Goal: Check status: Check status

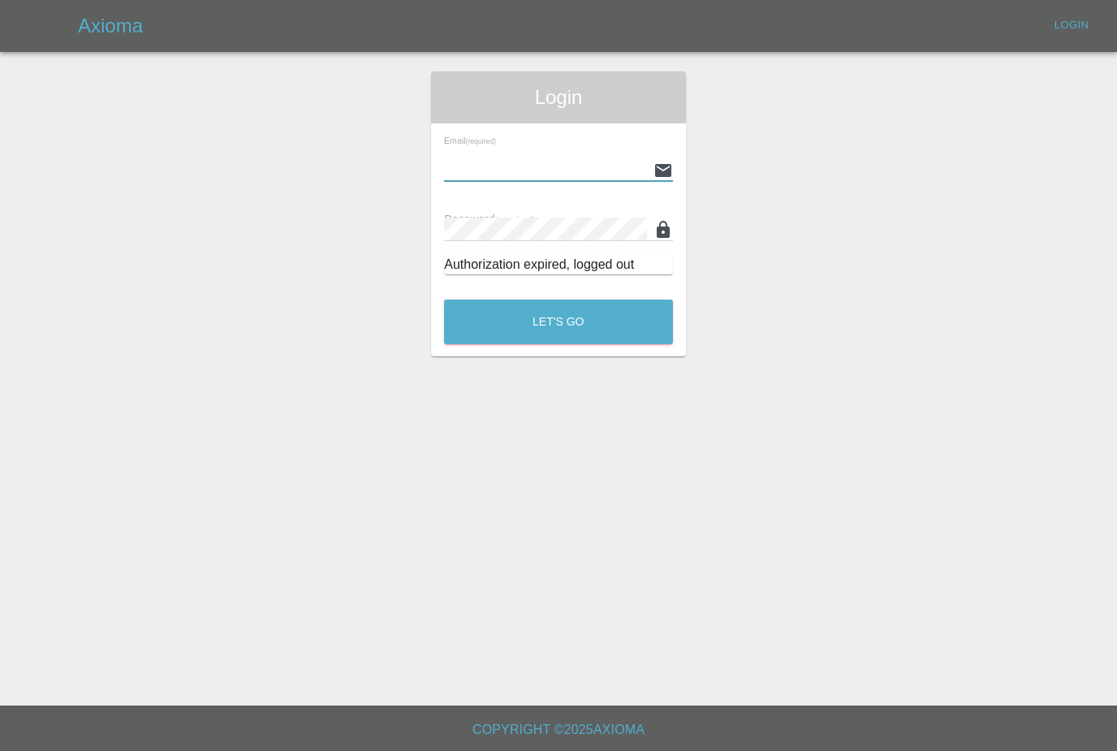
type input "Nathaniel.croft@hotmail.co.uk"
click at [558, 321] on button "Let's Go" at bounding box center [558, 321] width 229 height 45
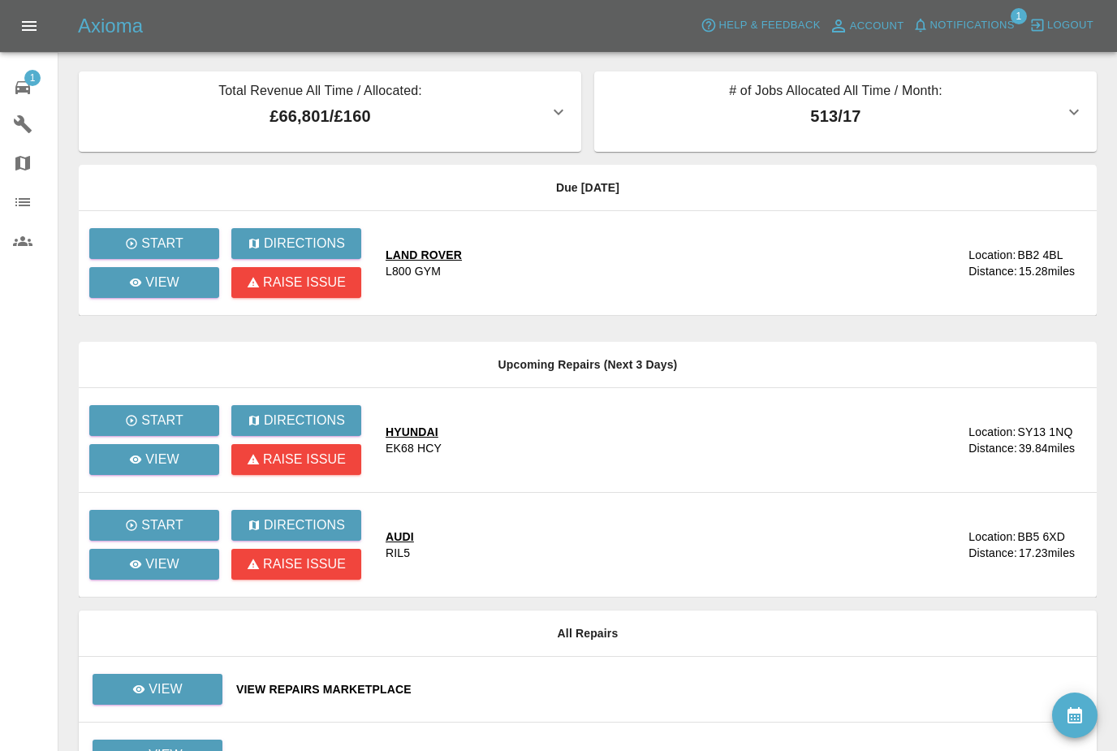
click at [1000, 37] on button "Notifications" at bounding box center [963, 25] width 110 height 25
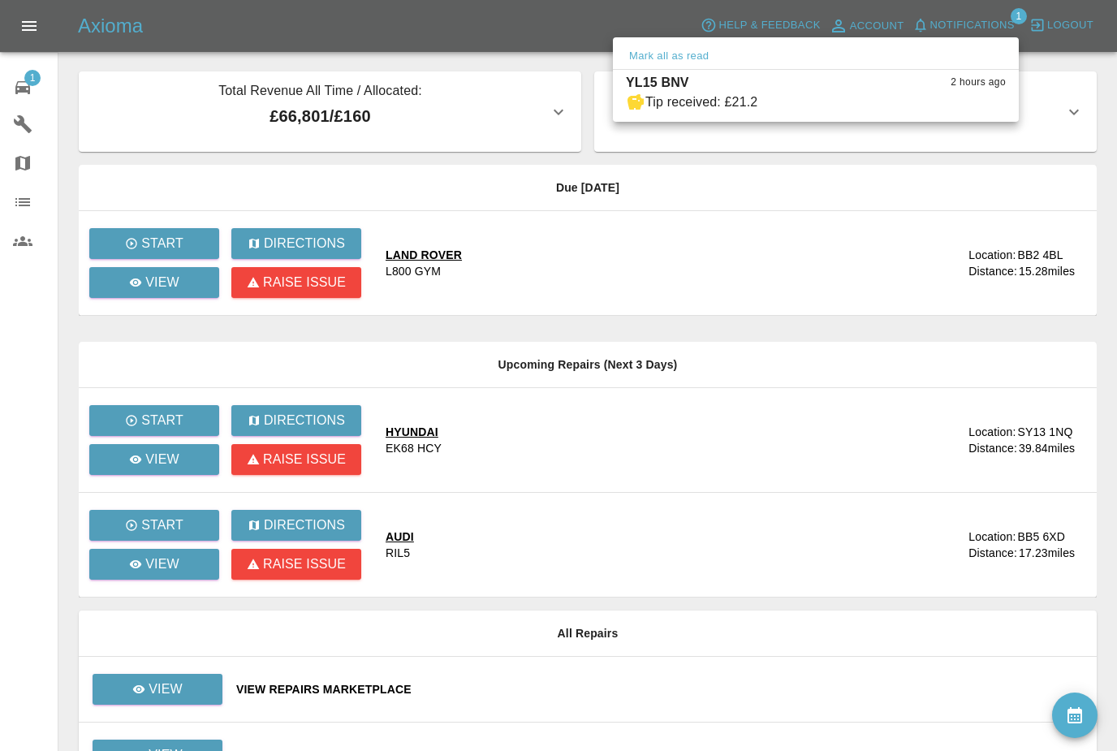
click at [953, 512] on div at bounding box center [558, 375] width 1117 height 751
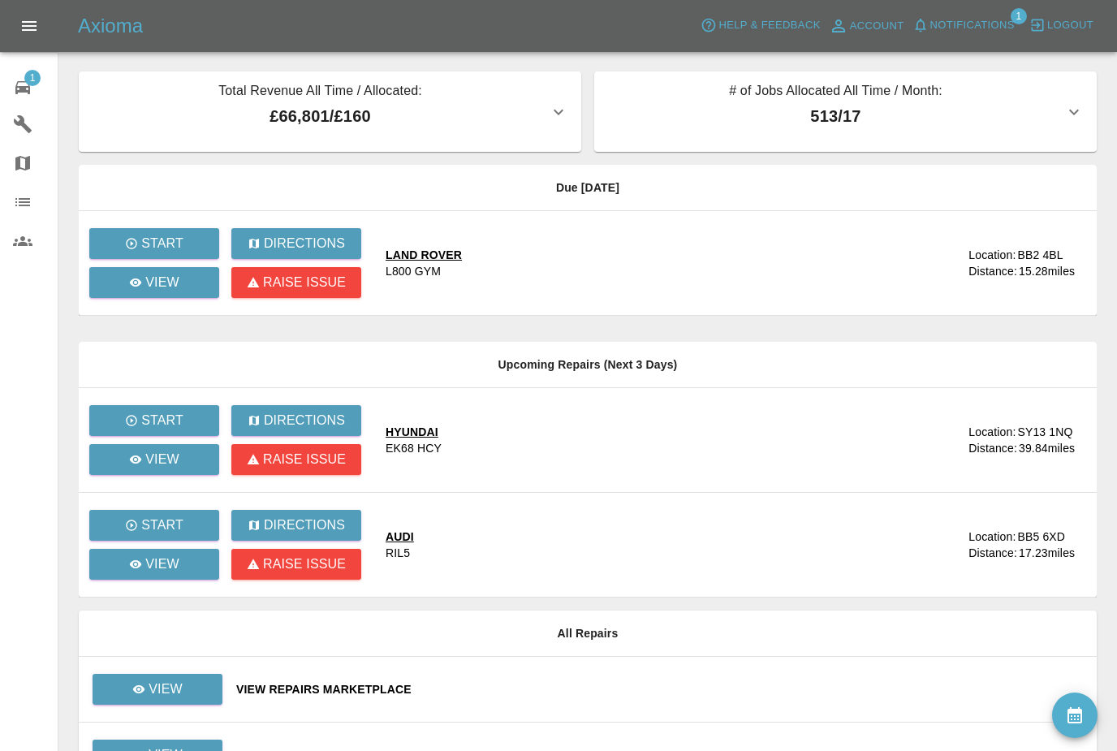
click at [946, 35] on button "Notifications" at bounding box center [963, 25] width 110 height 25
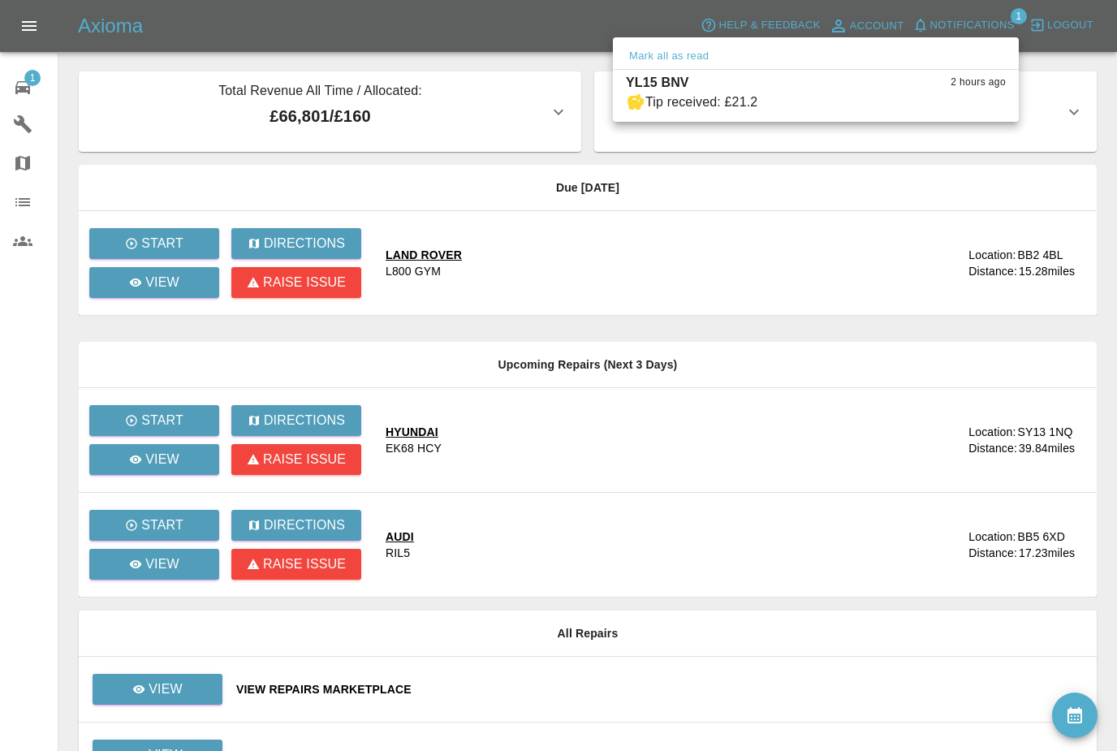
click at [686, 60] on button "Mark all as read" at bounding box center [669, 56] width 86 height 19
click at [150, 676] on div at bounding box center [558, 375] width 1117 height 751
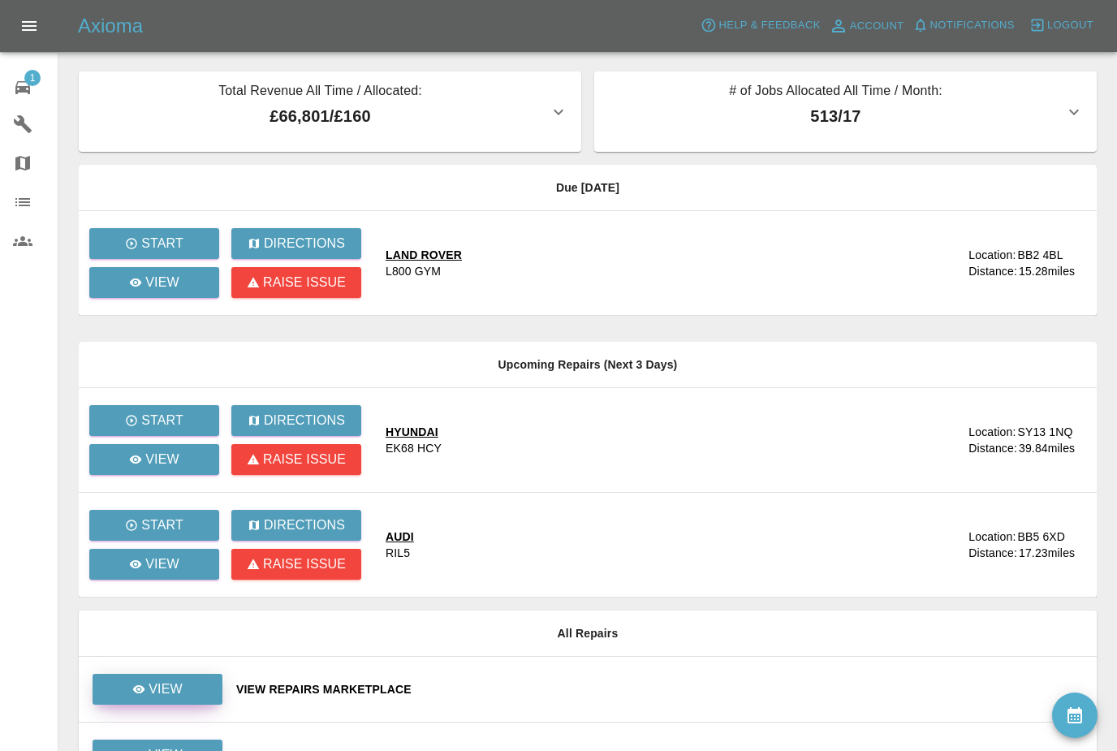
click at [151, 682] on p "View" at bounding box center [165, 688] width 34 height 19
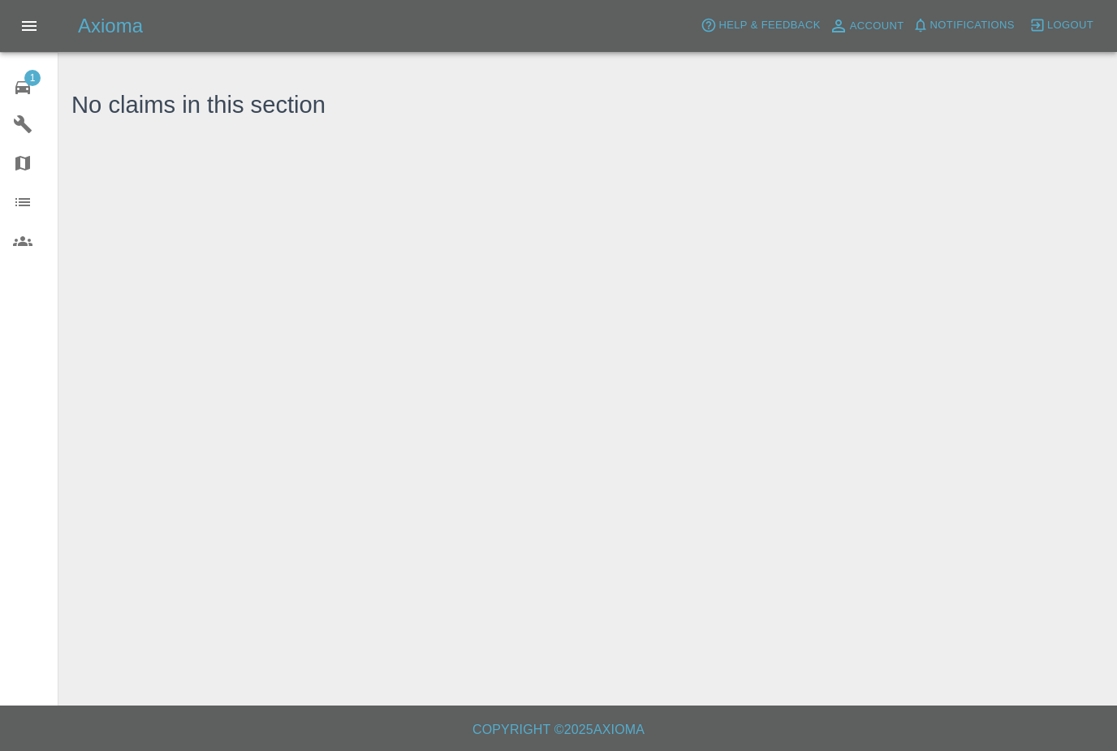
click at [31, 100] on link "1 Repair home" at bounding box center [29, 85] width 58 height 39
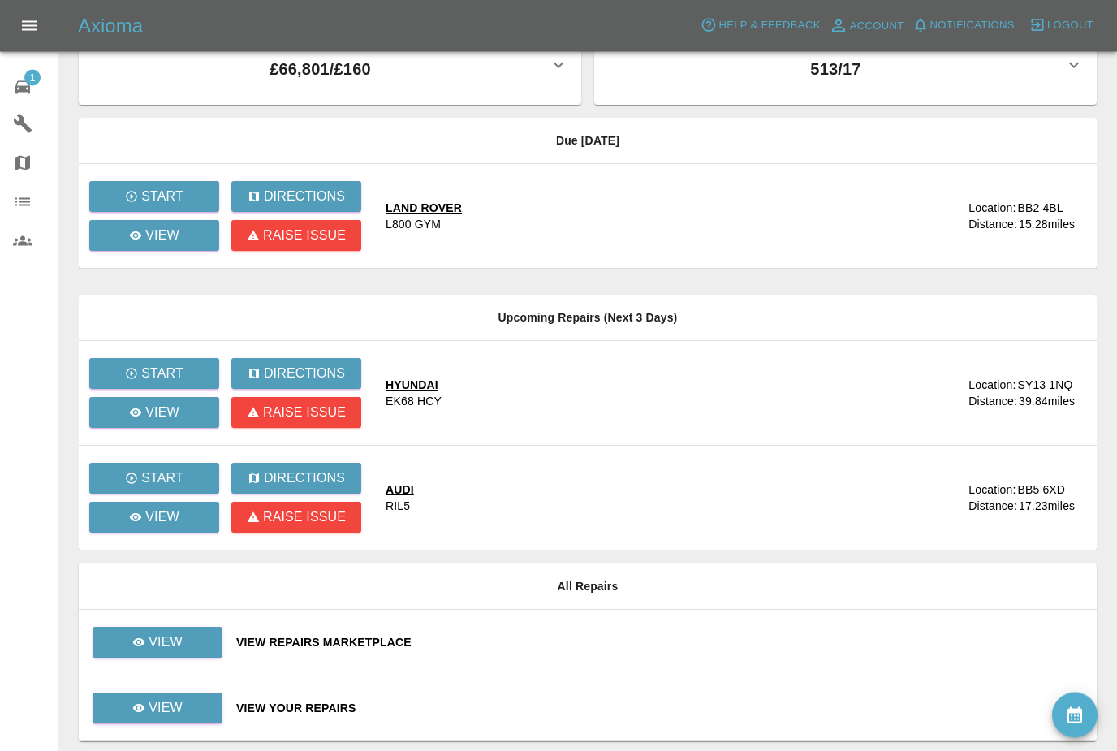
scroll to position [50, 0]
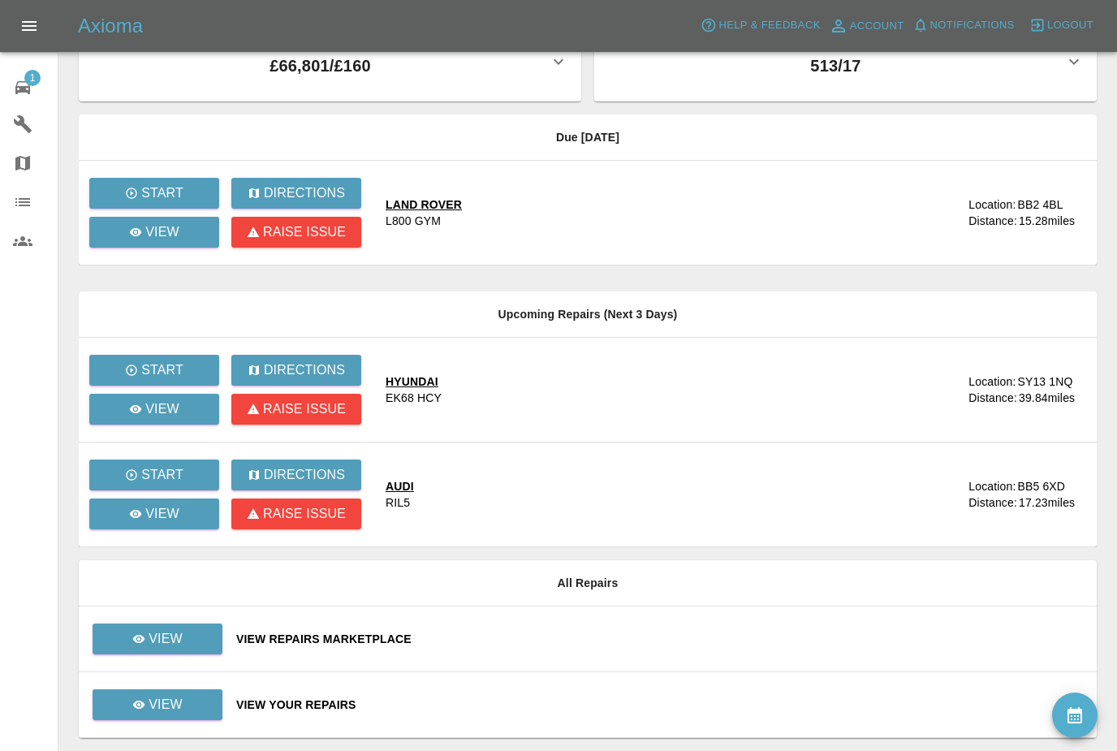
click at [170, 708] on p "View" at bounding box center [165, 704] width 34 height 19
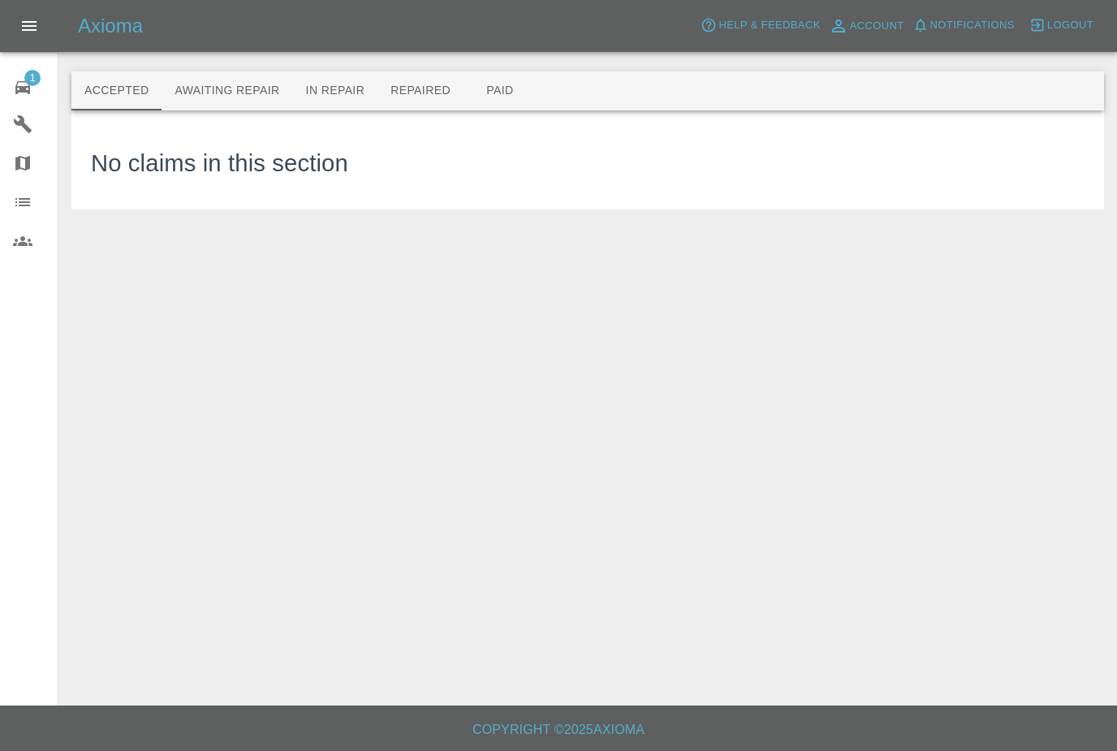
click at [185, 105] on button "Awaiting Repair" at bounding box center [226, 90] width 131 height 39
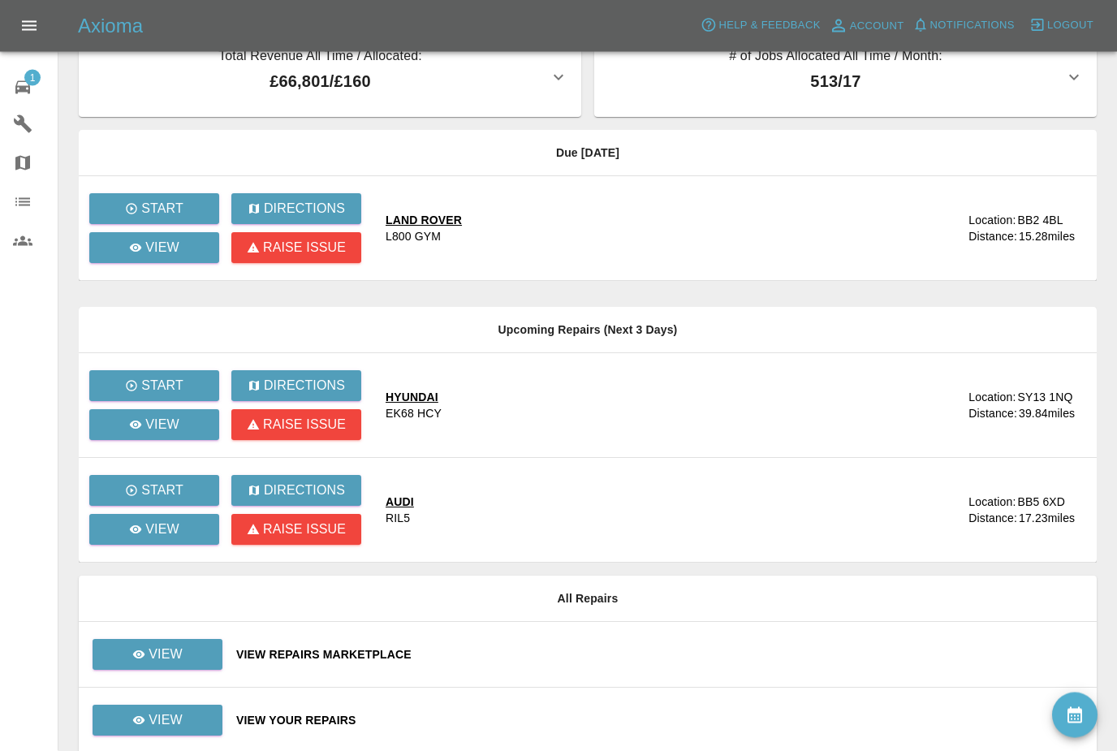
scroll to position [39, 0]
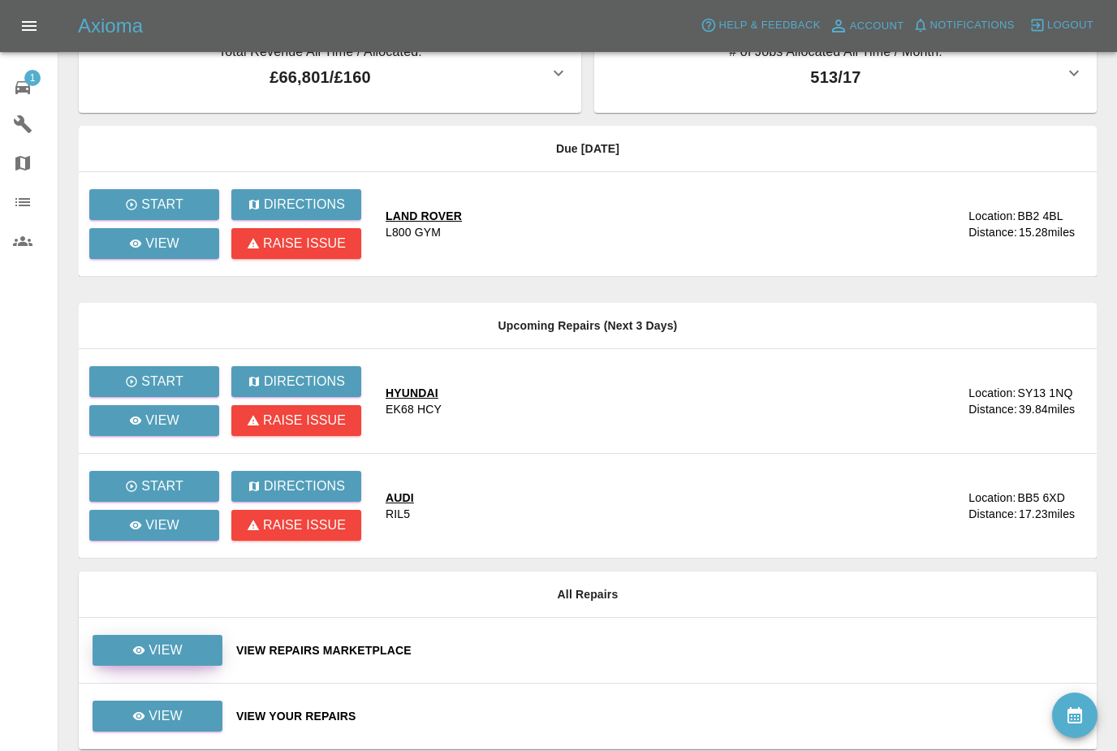
click at [144, 650] on icon at bounding box center [139, 650] width 12 height 8
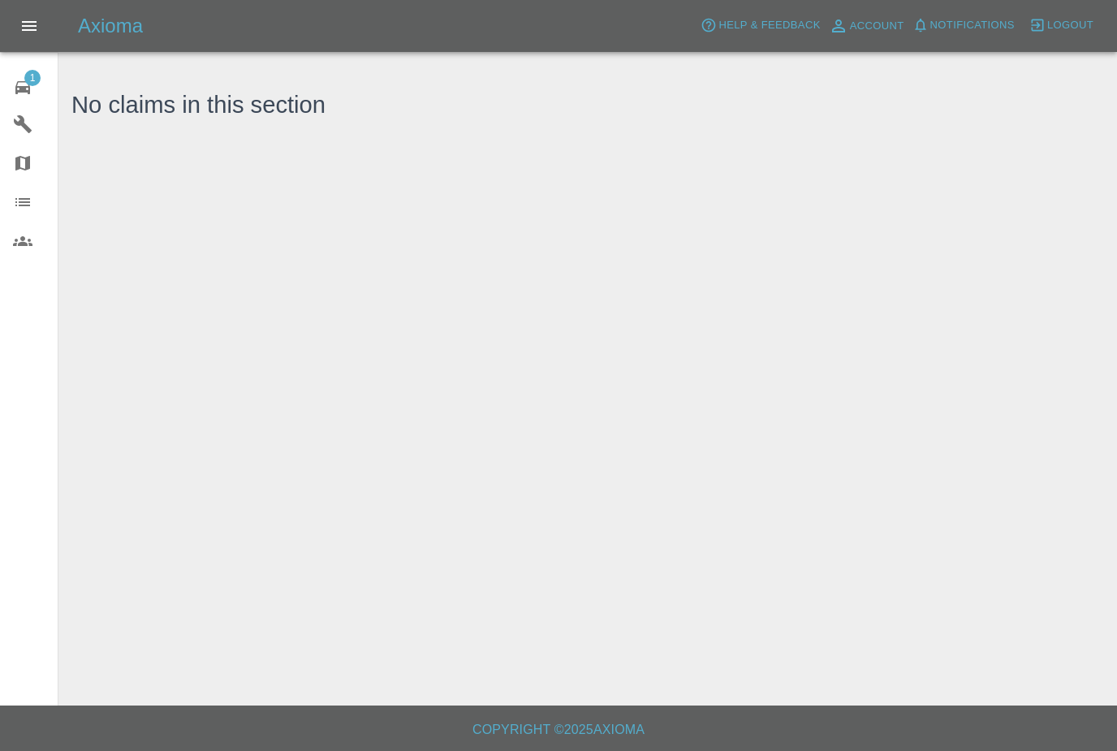
click at [15, 69] on link "1 Repair home" at bounding box center [29, 85] width 58 height 39
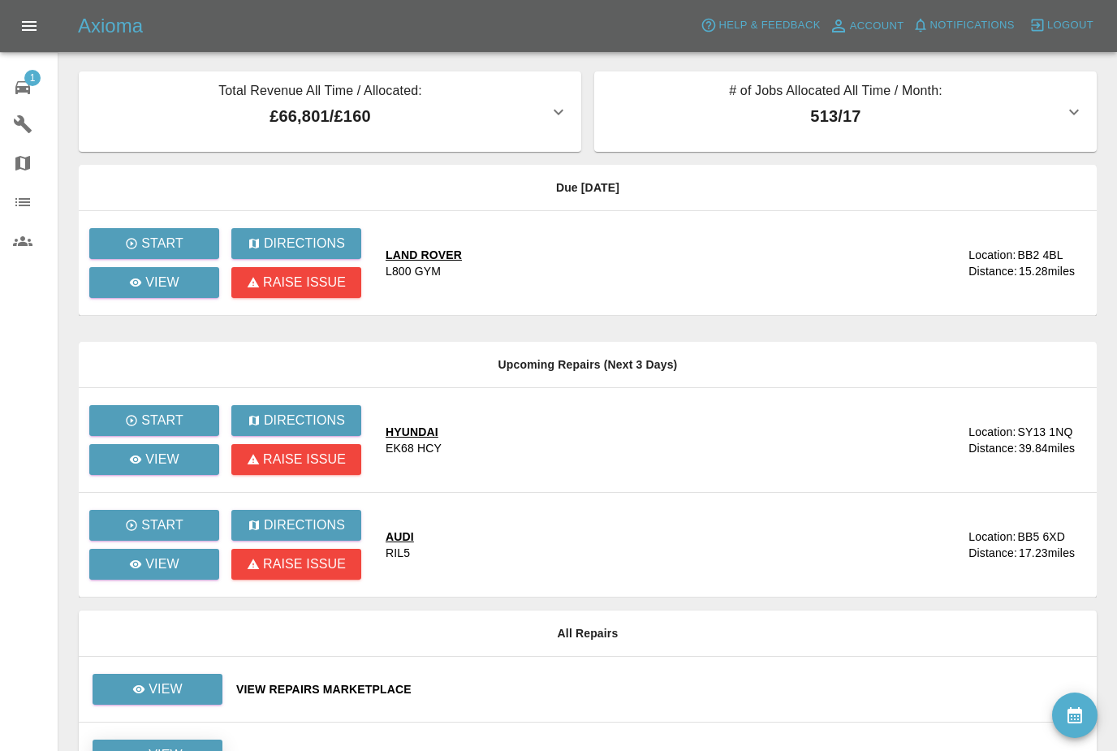
click at [157, 747] on p "View" at bounding box center [165, 754] width 34 height 19
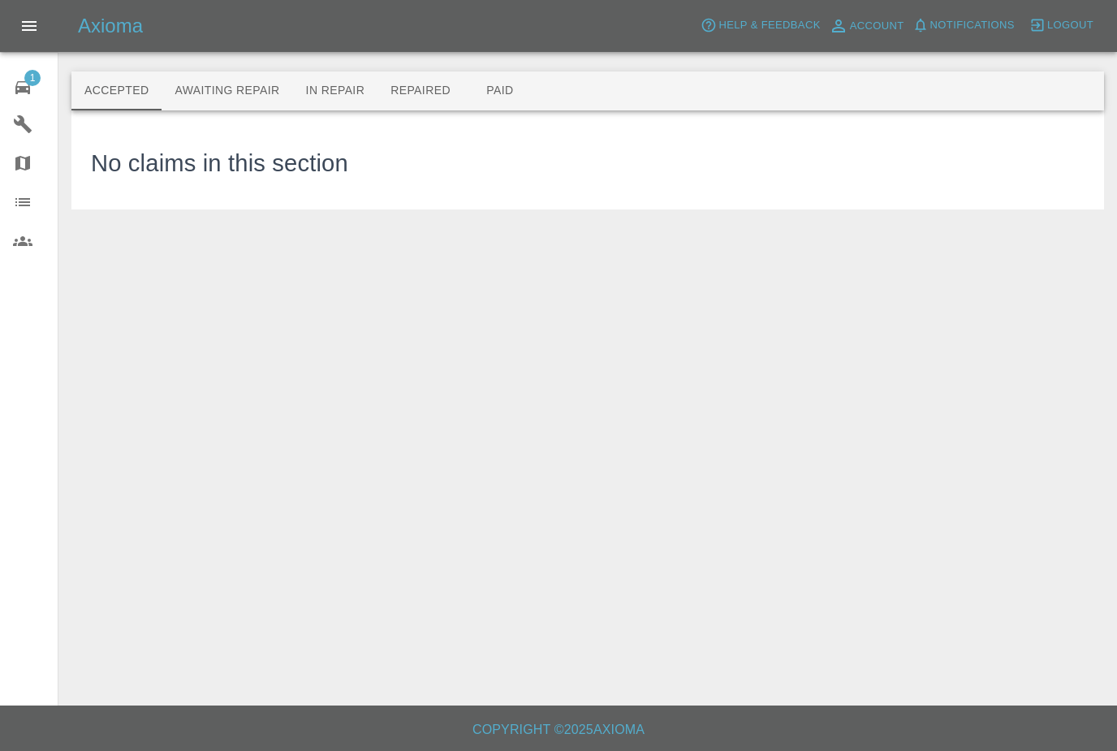
click at [328, 89] on button "In Repair" at bounding box center [335, 90] width 85 height 39
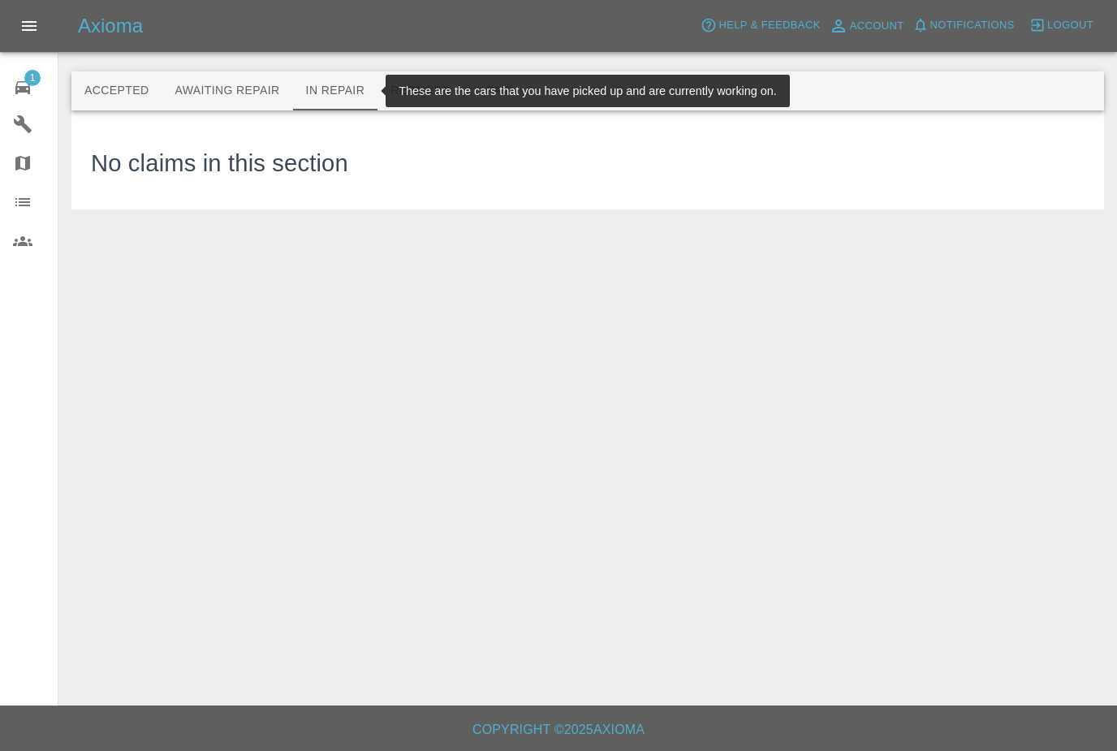
click at [203, 87] on button "Awaiting Repair" at bounding box center [226, 90] width 131 height 39
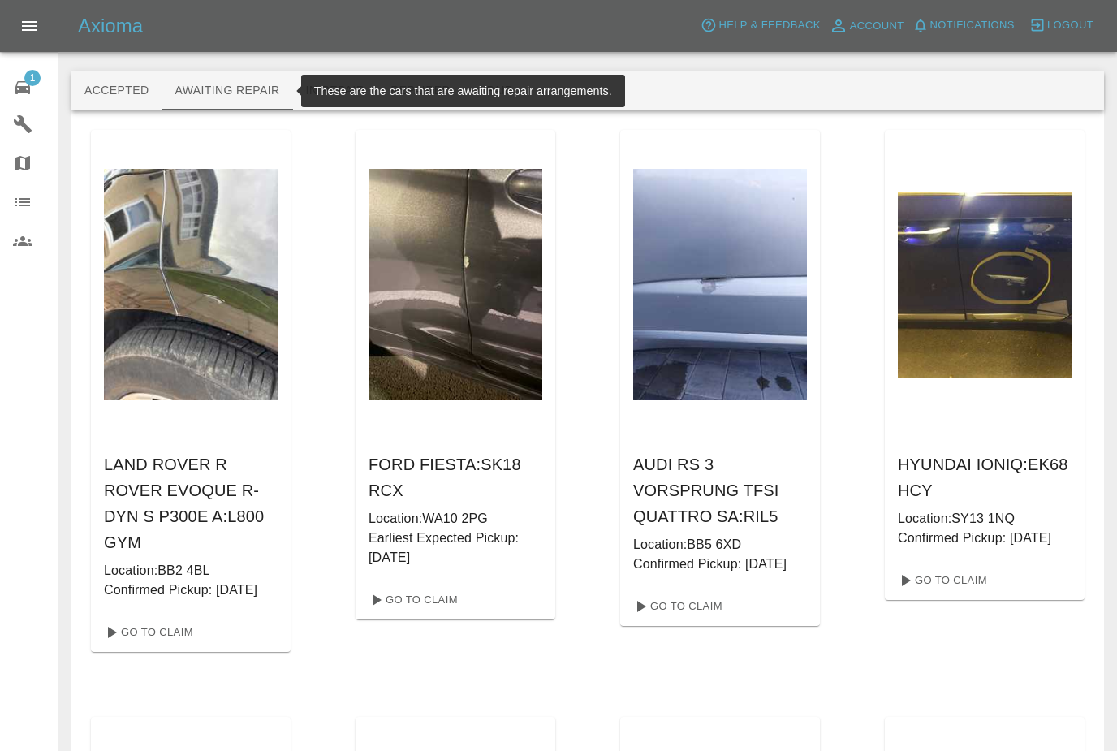
click at [438, 96] on button "Repaired" at bounding box center [420, 90] width 86 height 39
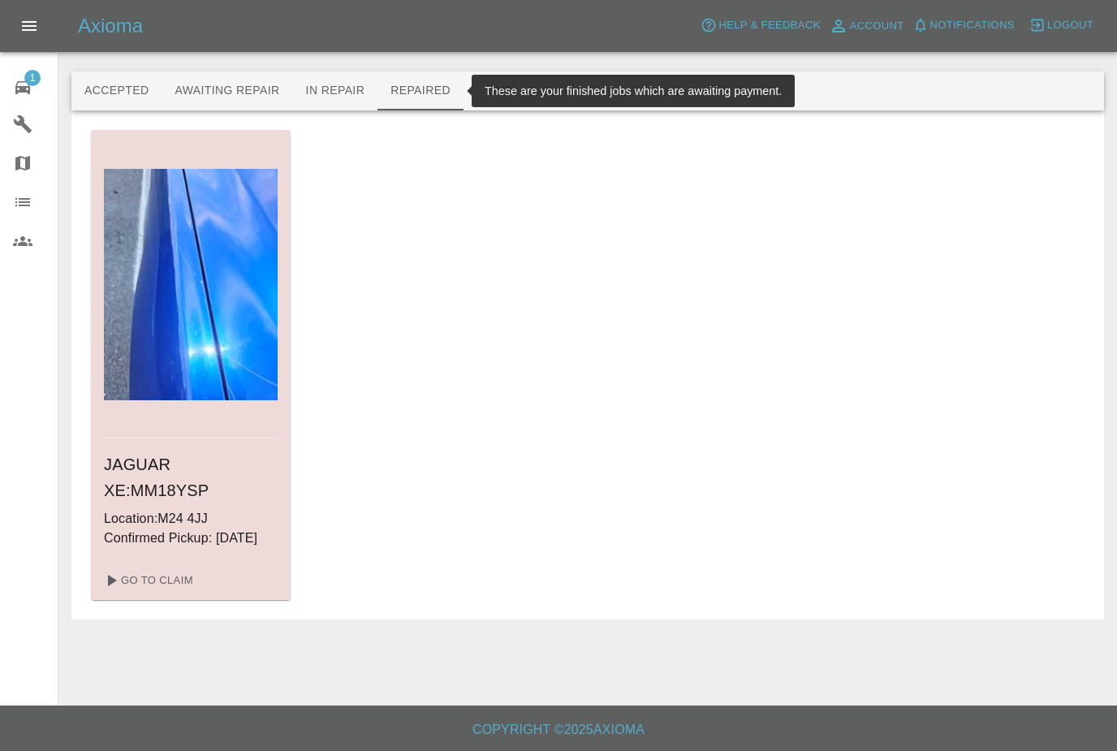
click at [513, 88] on button "Paid" at bounding box center [499, 90] width 73 height 39
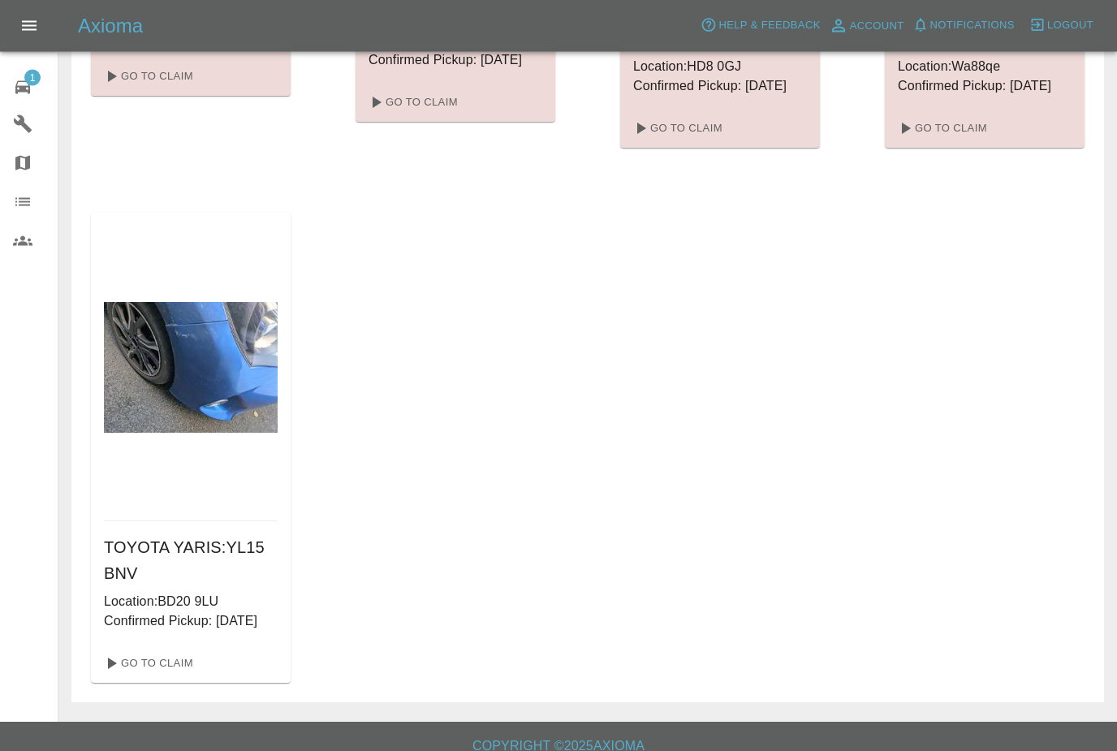
scroll to position [1667, 0]
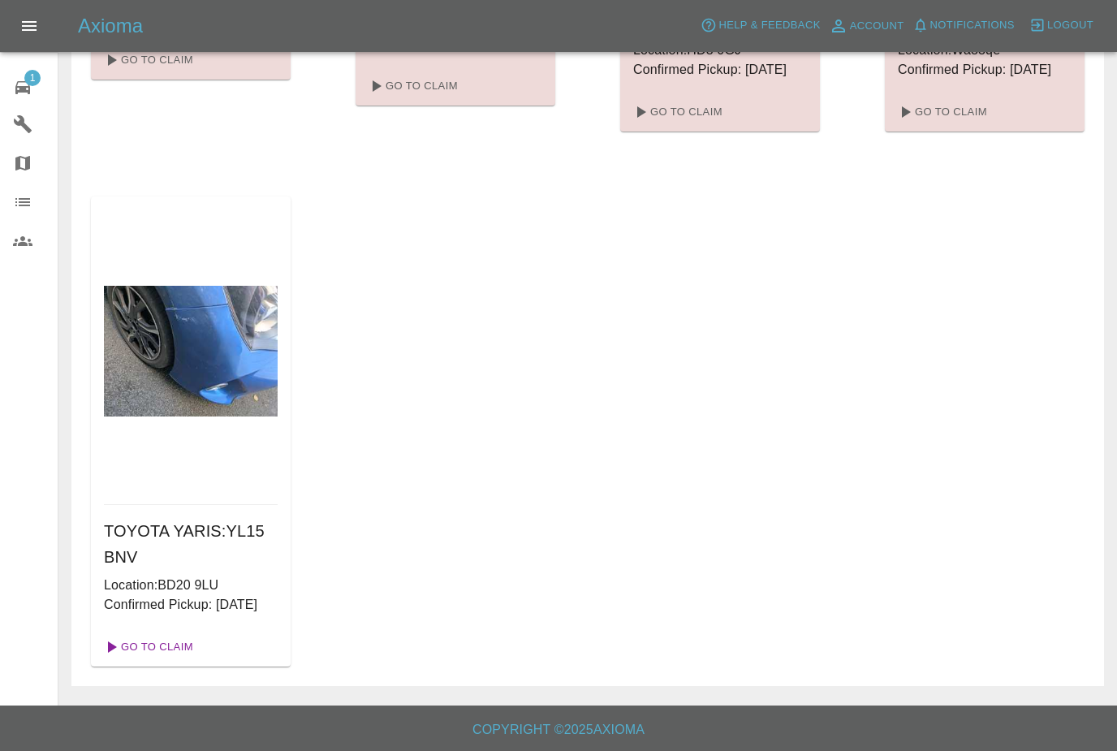
click at [150, 660] on link "Go To Claim" at bounding box center [147, 647] width 100 height 26
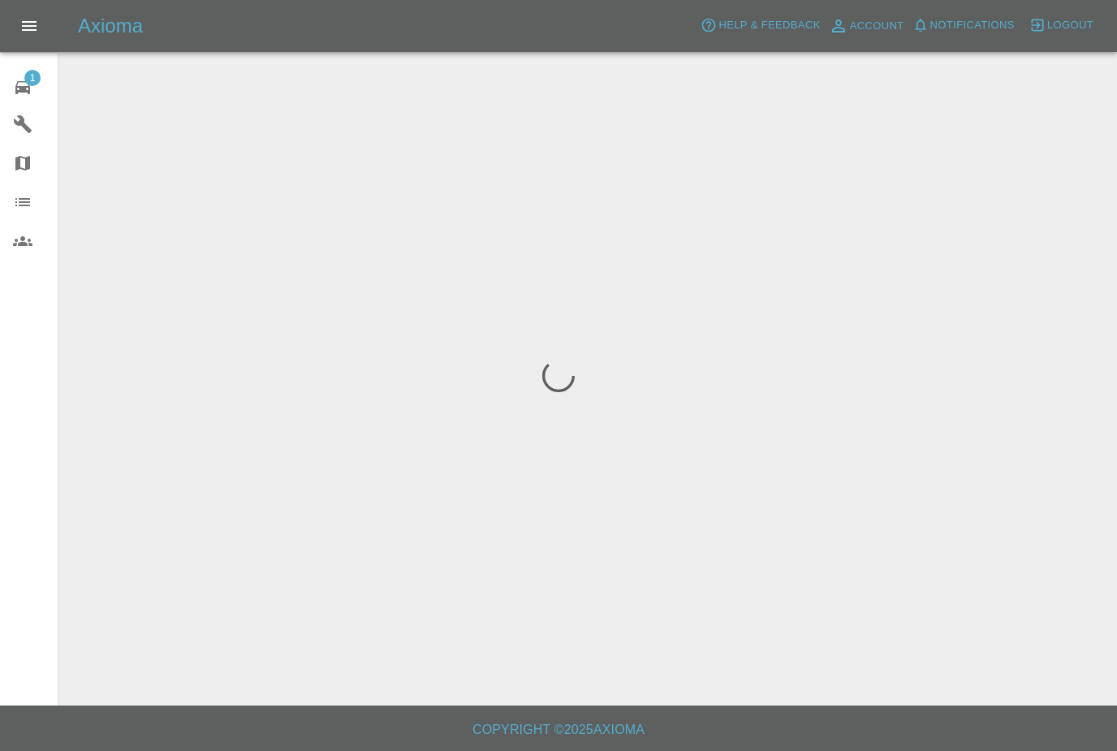
scroll to position [52, 0]
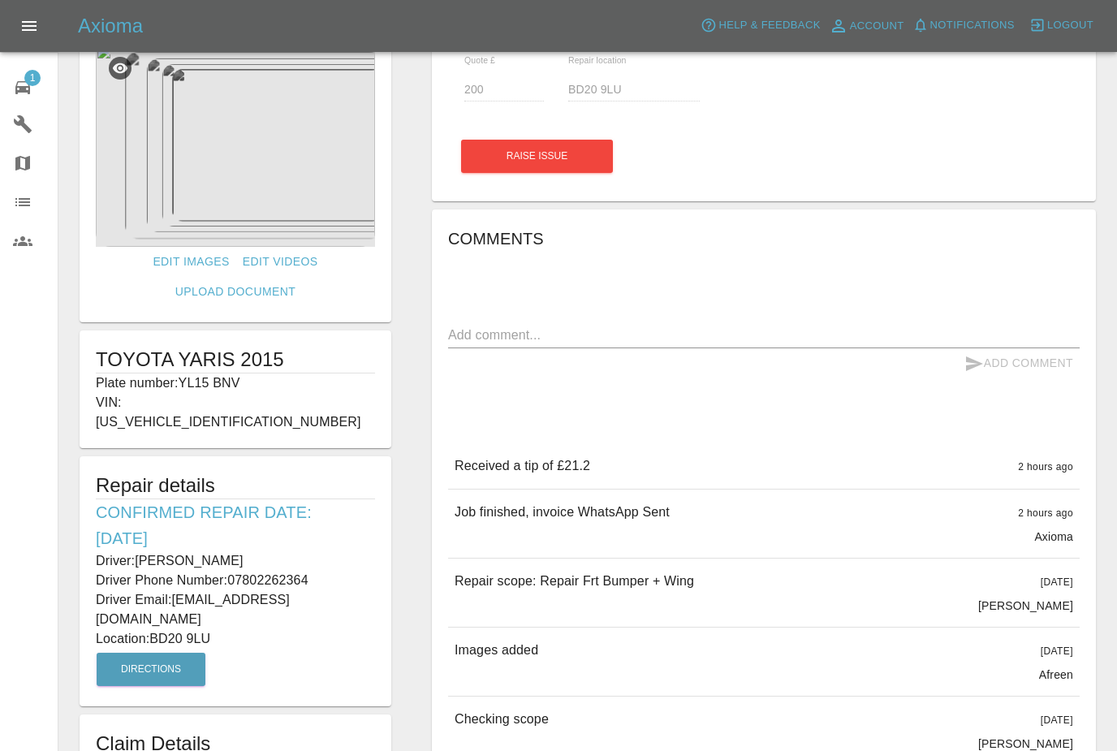
click at [760, 1] on div "Axioma Help & Feedback Account Notifications 0 Logout" at bounding box center [558, 26] width 1117 height 52
click at [749, 1] on div "Axioma Help & Feedback Account Notifications 0 Logout" at bounding box center [558, 26] width 1117 height 52
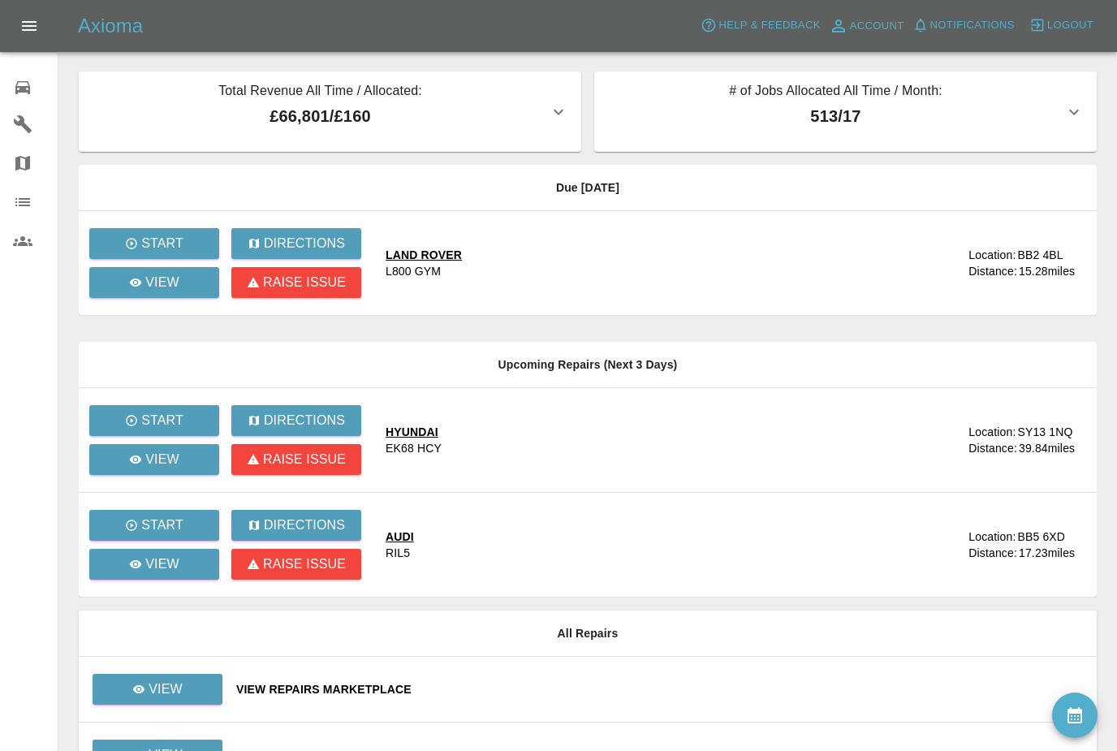
scroll to position [50, 0]
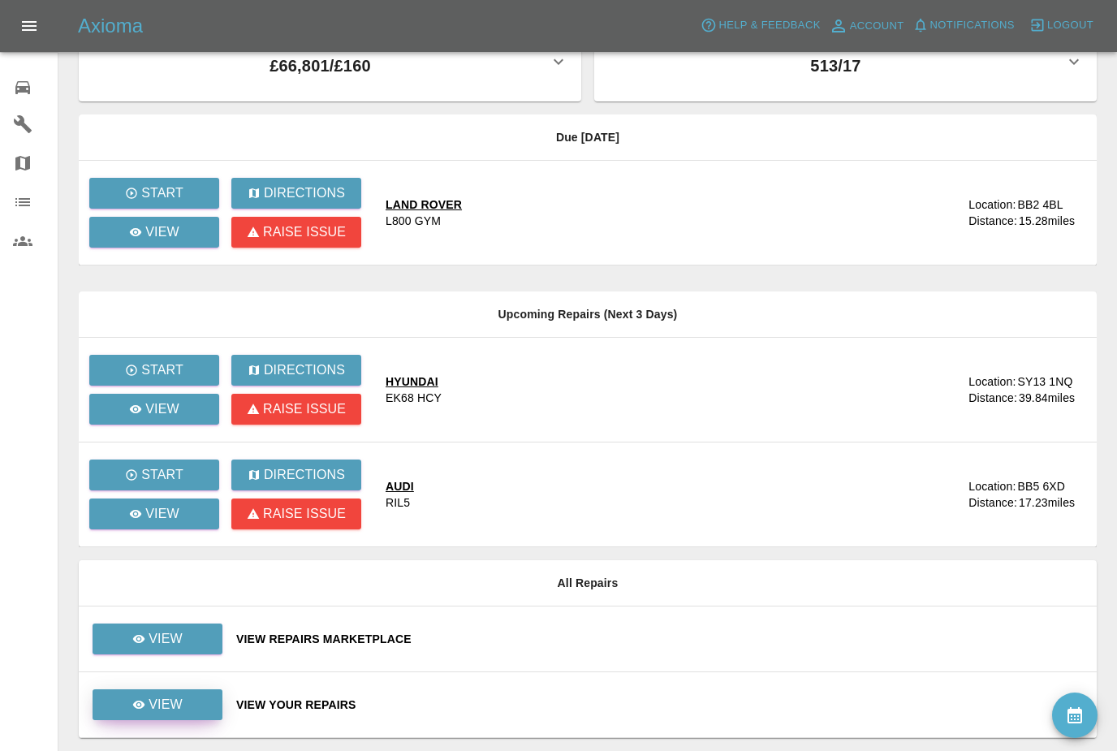
click at [170, 708] on p "View" at bounding box center [165, 704] width 34 height 19
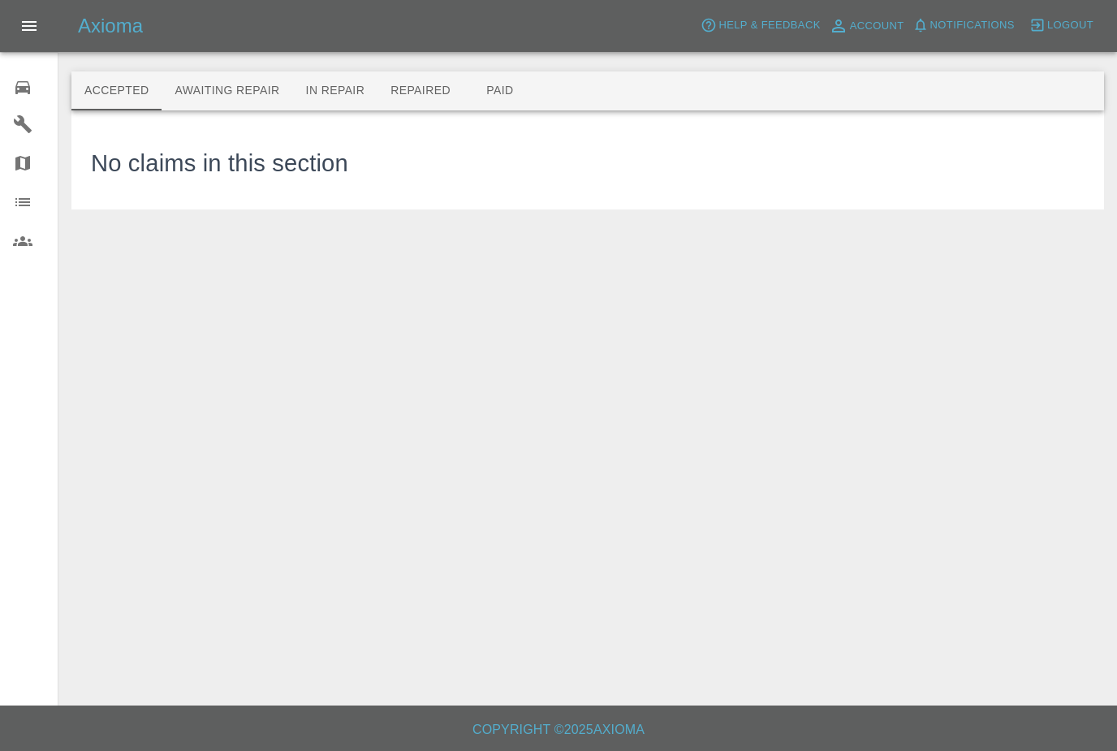
click at [411, 97] on button "Repaired" at bounding box center [420, 90] width 86 height 39
